Goal: Task Accomplishment & Management: Use online tool/utility

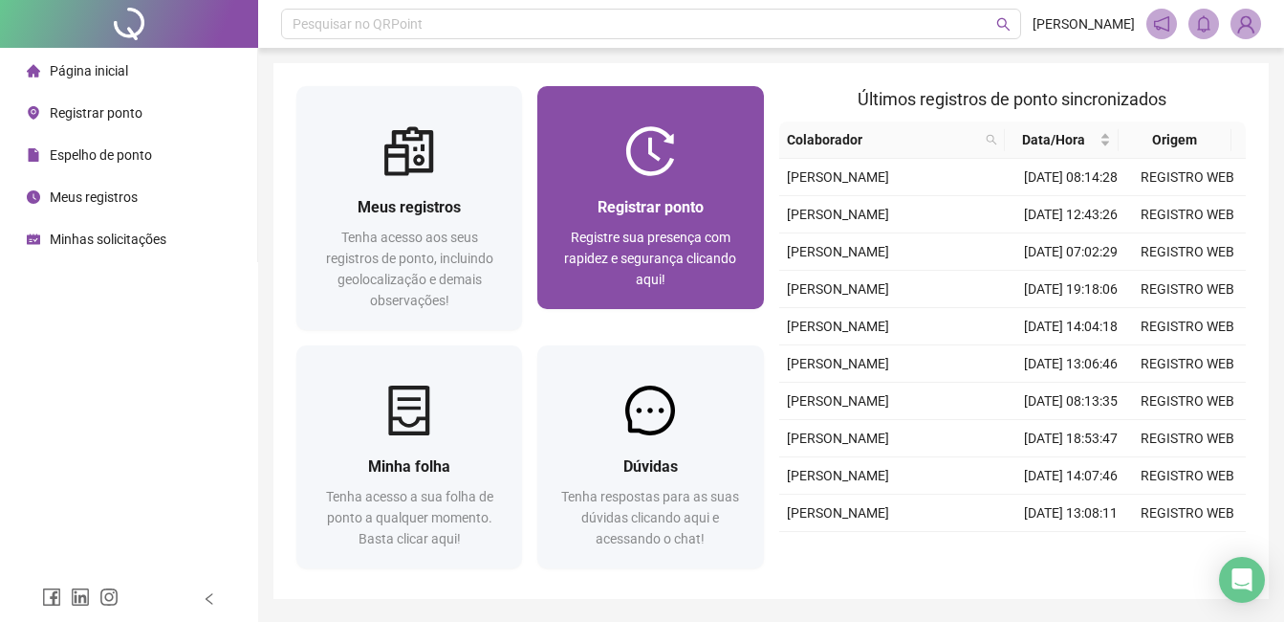
click at [686, 162] on div at bounding box center [650, 151] width 226 height 50
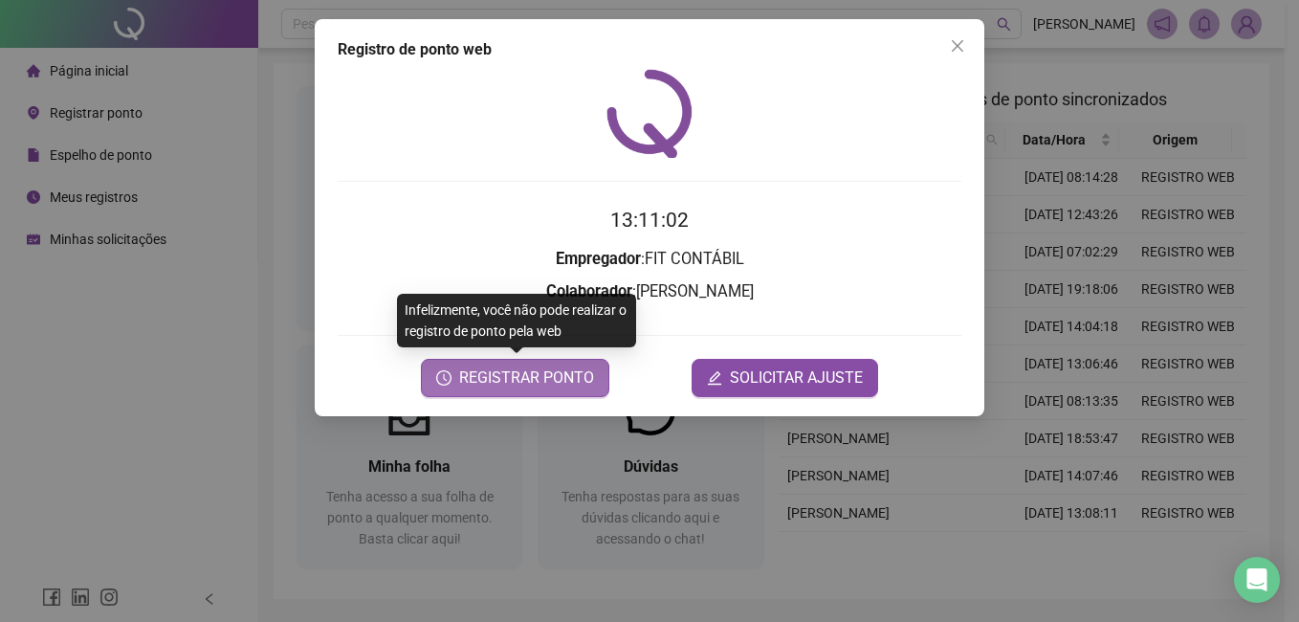
click at [509, 379] on span "REGISTRAR PONTO" at bounding box center [526, 377] width 135 height 23
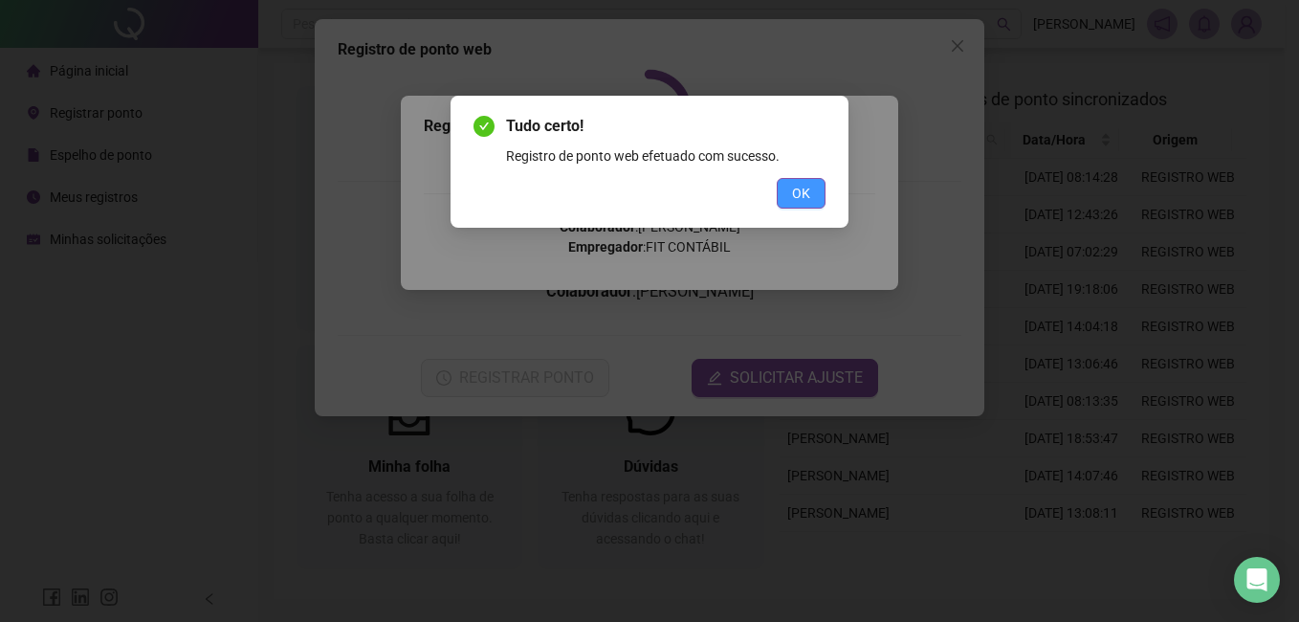
click at [802, 191] on span "OK" at bounding box center [801, 193] width 18 height 21
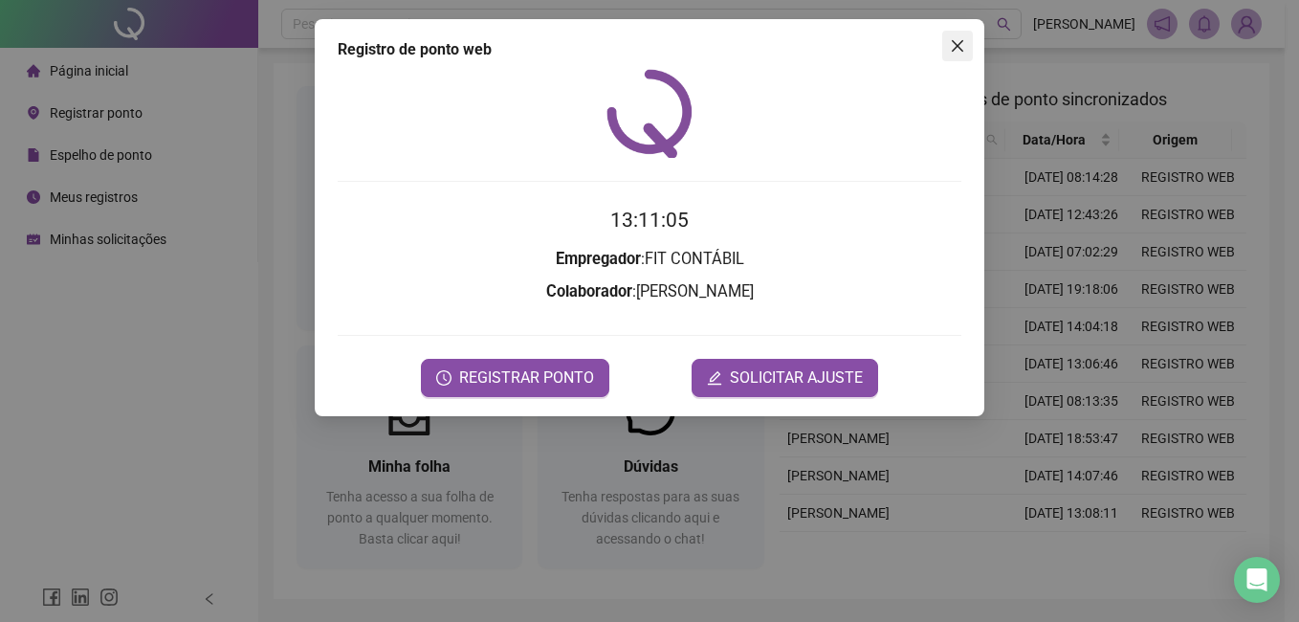
click at [965, 47] on span "Close" at bounding box center [957, 45] width 31 height 15
